Goal: Check status: Check status

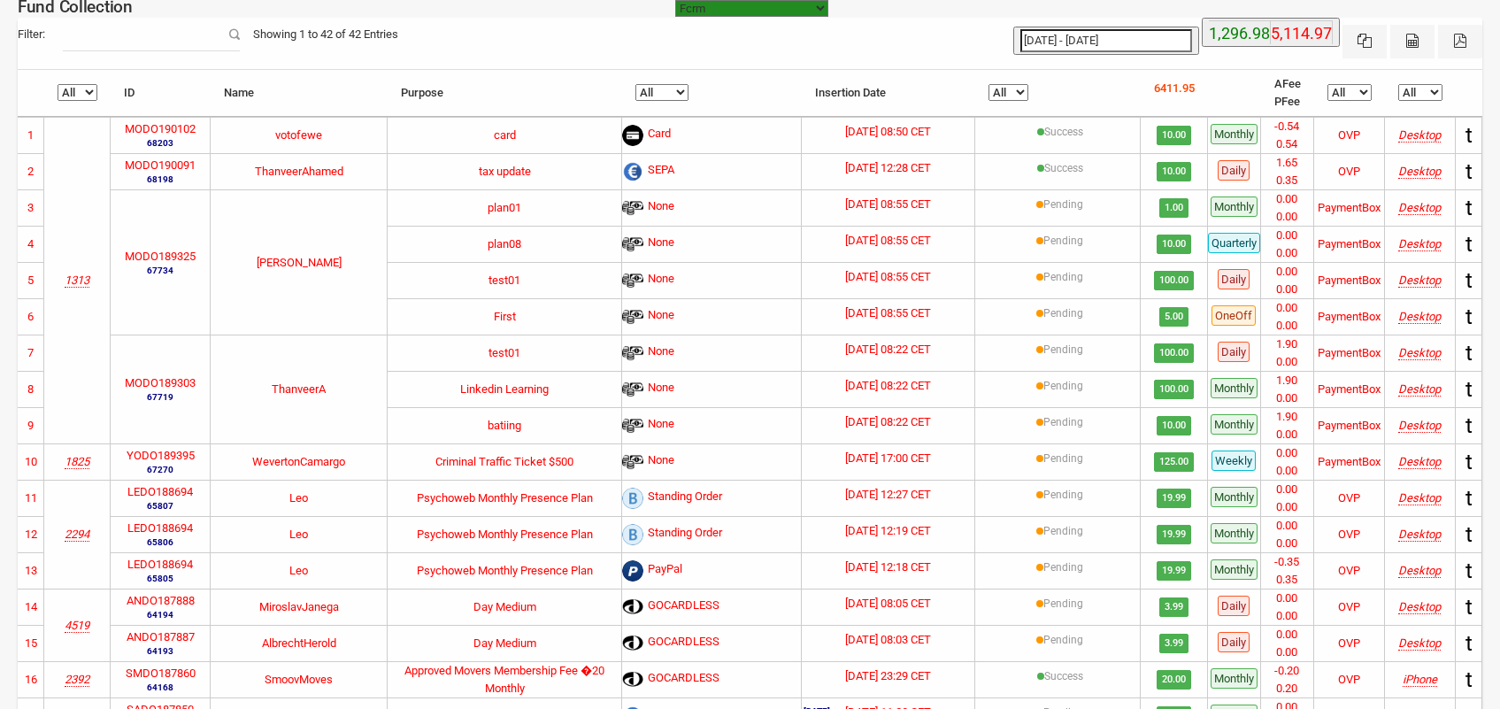
select select "[URL][DOMAIN_NAME]"
select select "100"
type input "[DATE]"
click at [1088, 29] on input "[DATE] - [DATE]" at bounding box center [1106, 40] width 172 height 23
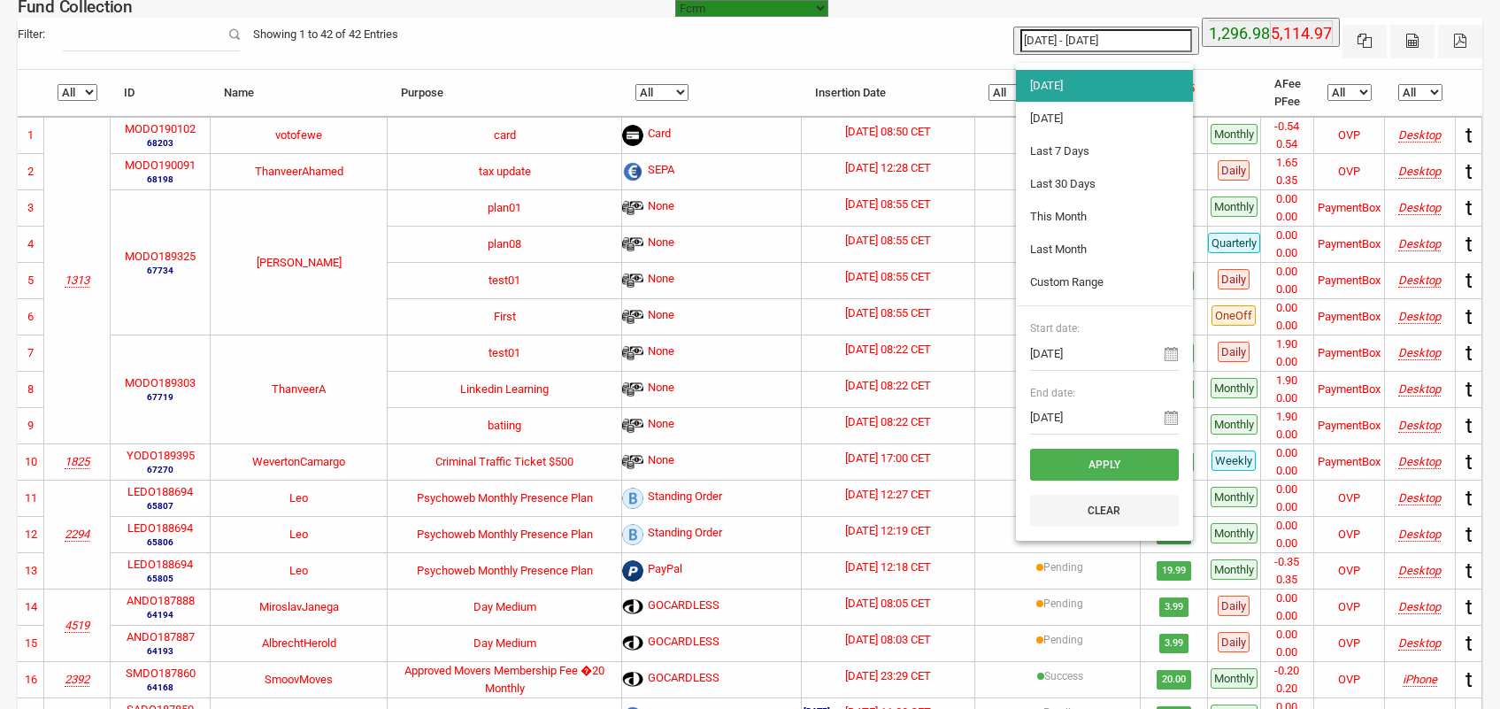
type input "[DATE]"
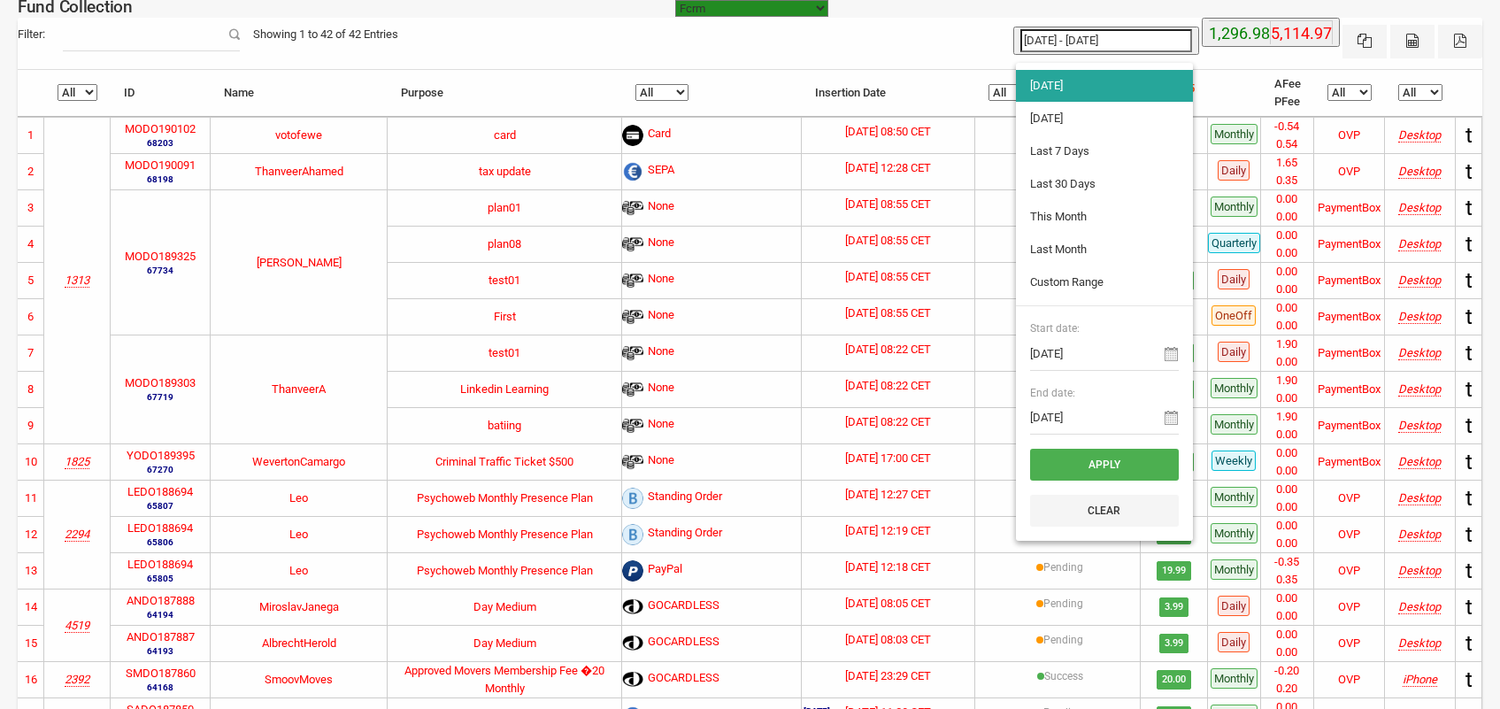
type input "[DATE]"
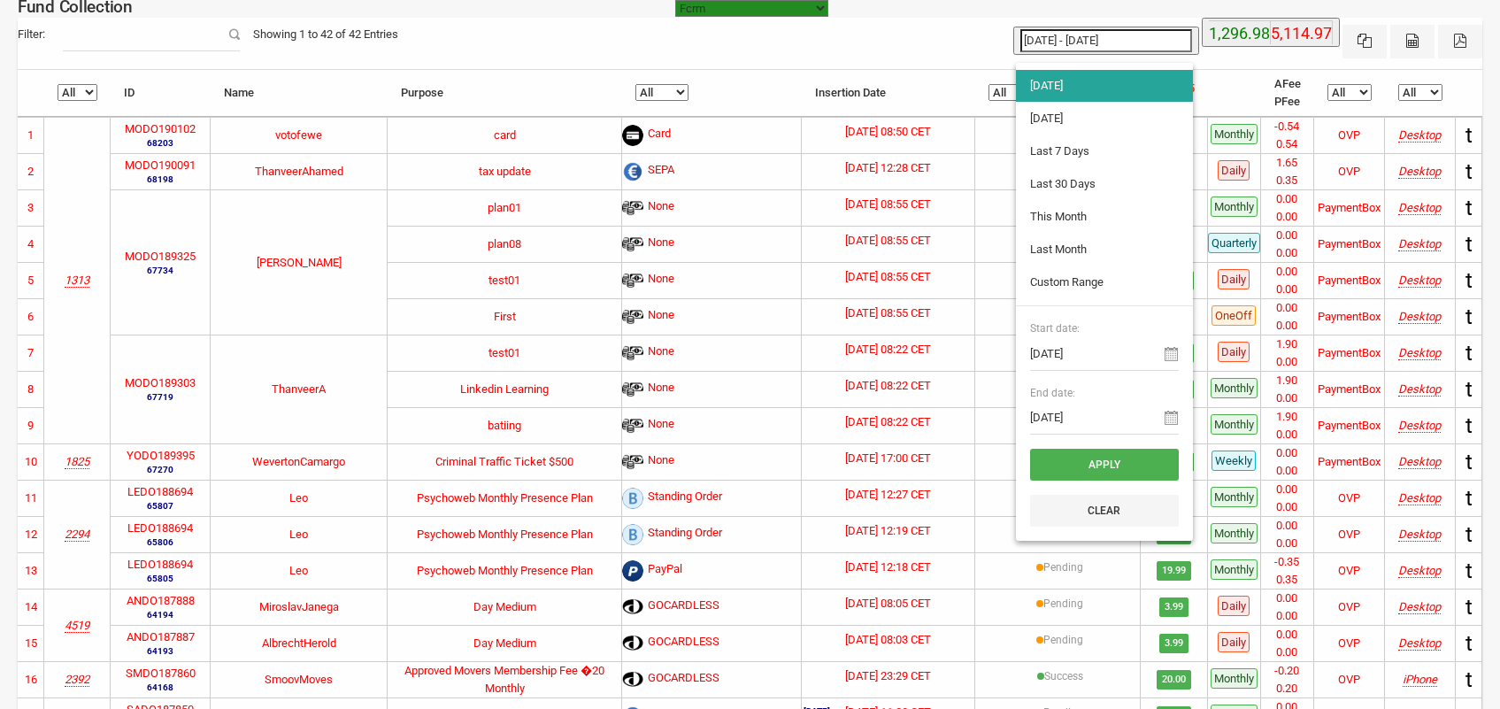
type input "[DATE]"
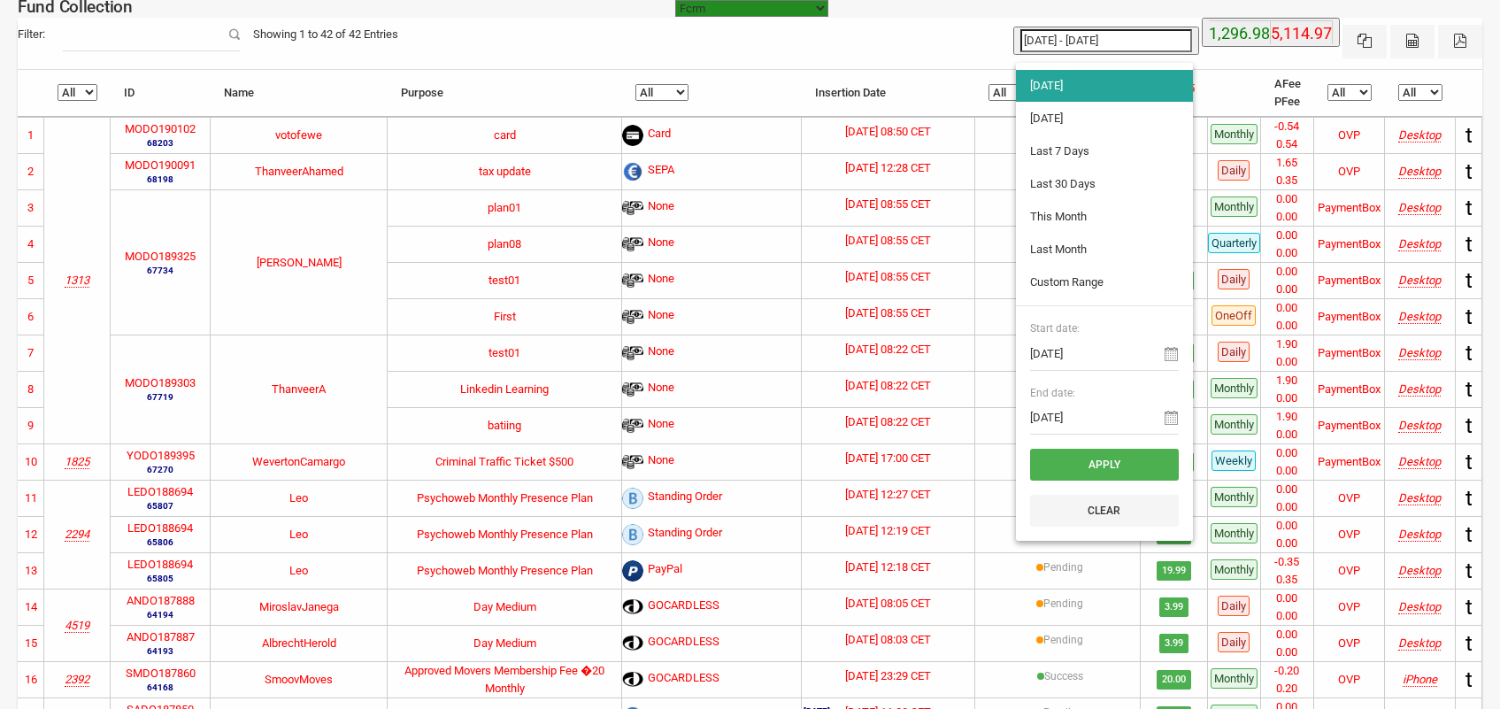
type input "[DATE]"
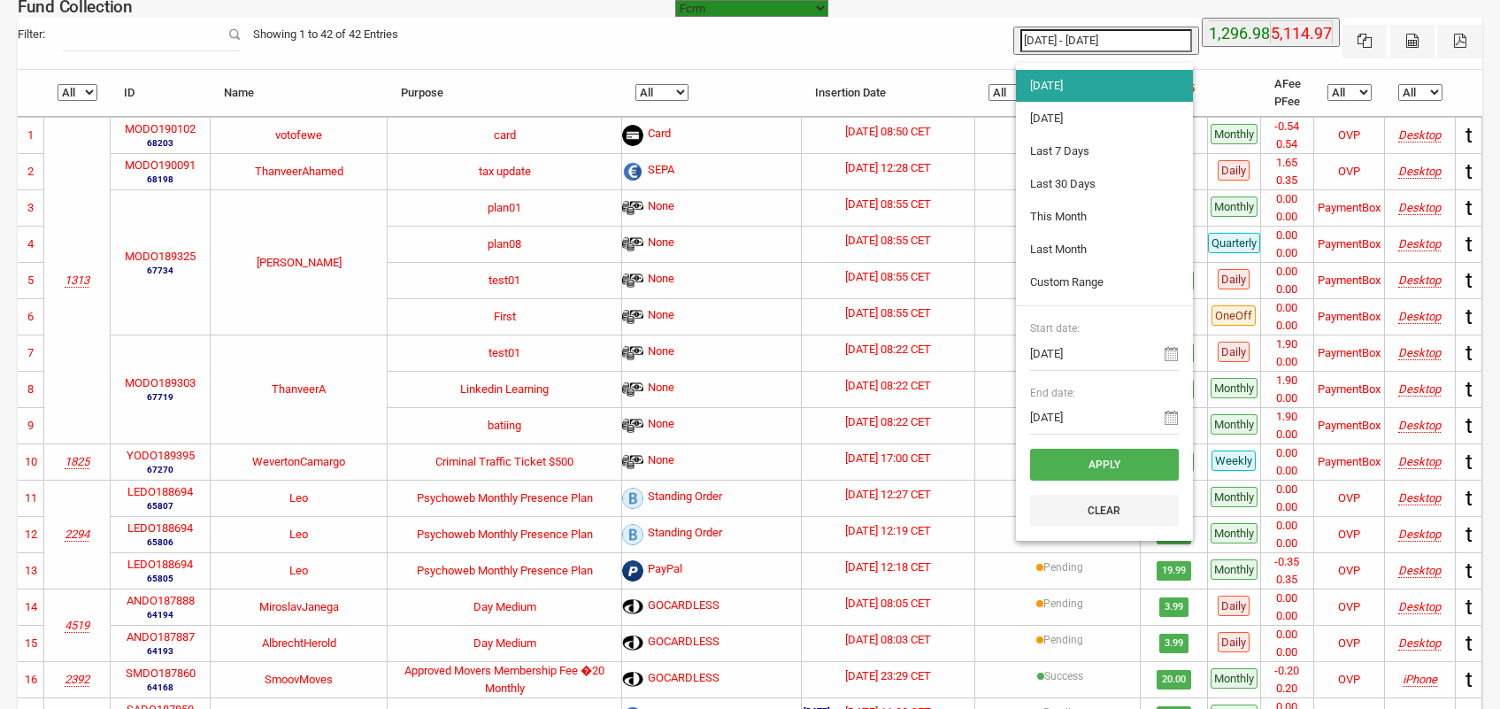
click at [1077, 262] on li "Last Month" at bounding box center [1104, 250] width 177 height 32
type input "[DATE] - [DATE]"
